Goal: Transaction & Acquisition: Subscribe to service/newsletter

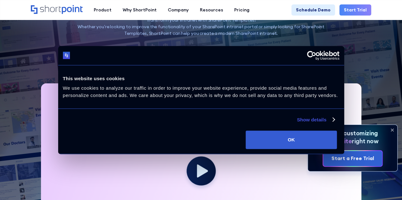
scroll to position [64, 0]
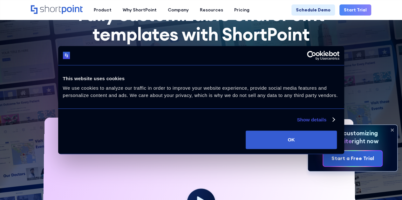
click at [205, 88] on div "Get started [DATE]!" at bounding box center [201, 89] width 55 height 8
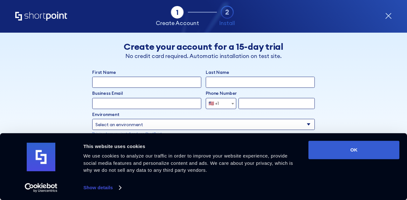
scroll to position [108, 0]
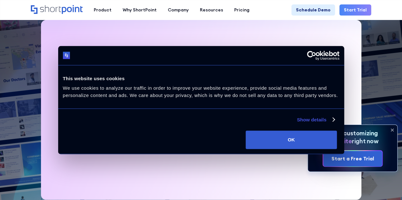
scroll to position [191, 0]
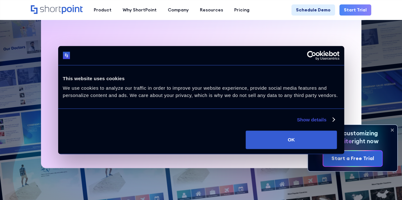
click at [393, 129] on icon at bounding box center [392, 130] width 3 height 3
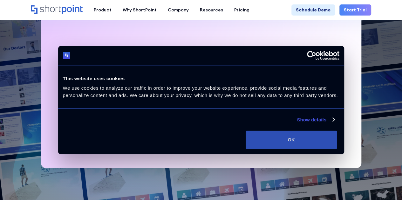
click at [337, 142] on button "OK" at bounding box center [291, 140] width 91 height 18
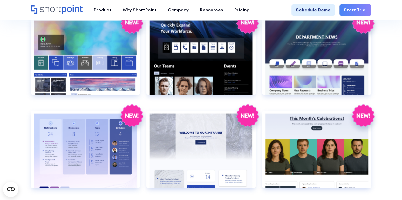
scroll to position [858, 0]
